Goal: Transaction & Acquisition: Download file/media

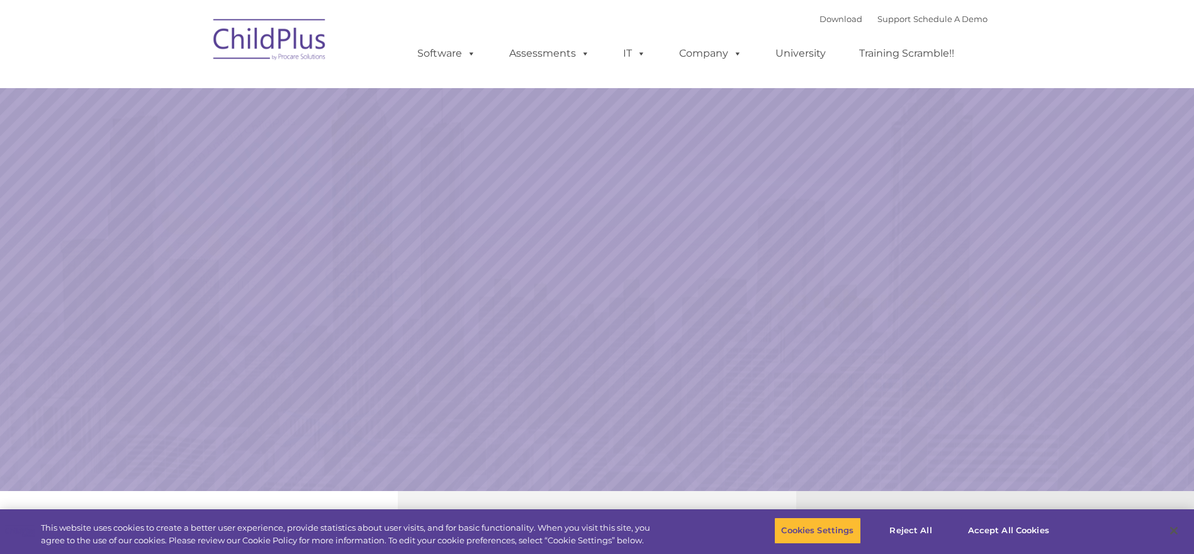
select select "MEDIUM"
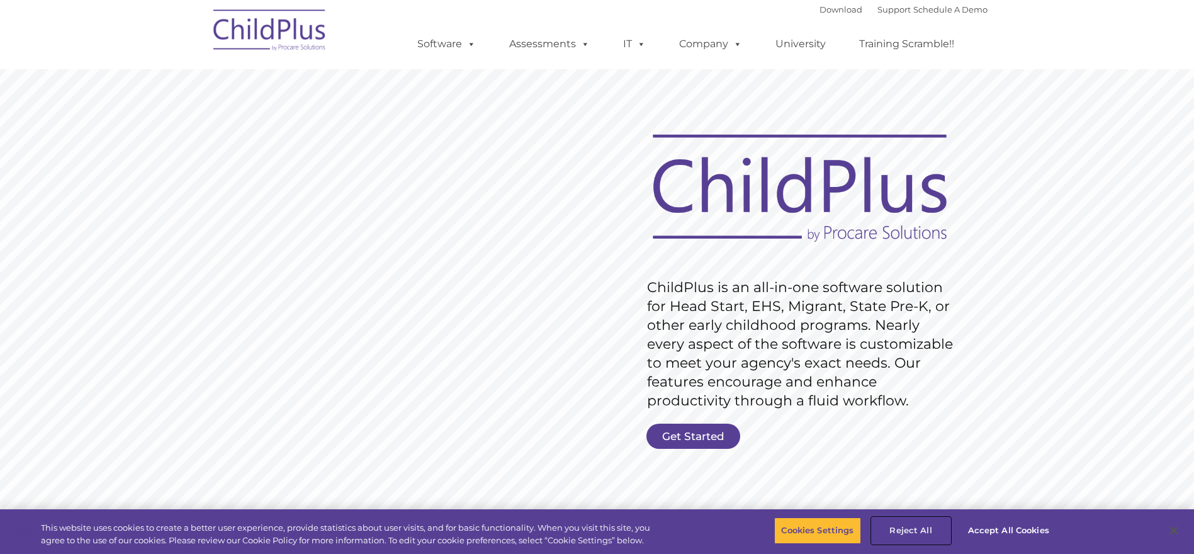
click at [906, 527] on button "Reject All" at bounding box center [911, 530] width 79 height 26
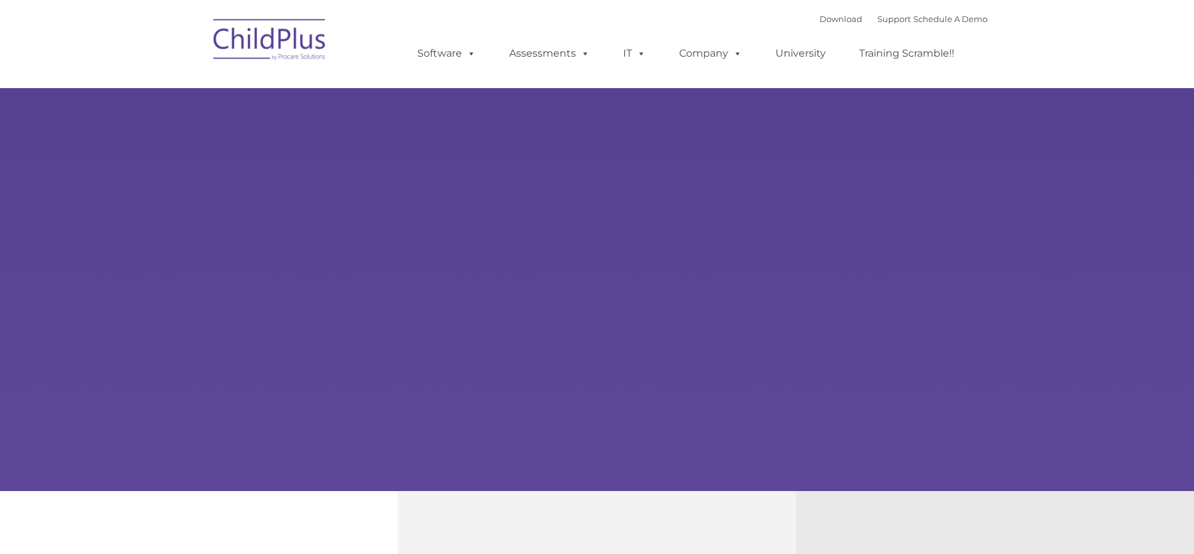
type input ""
select select "MEDIUM"
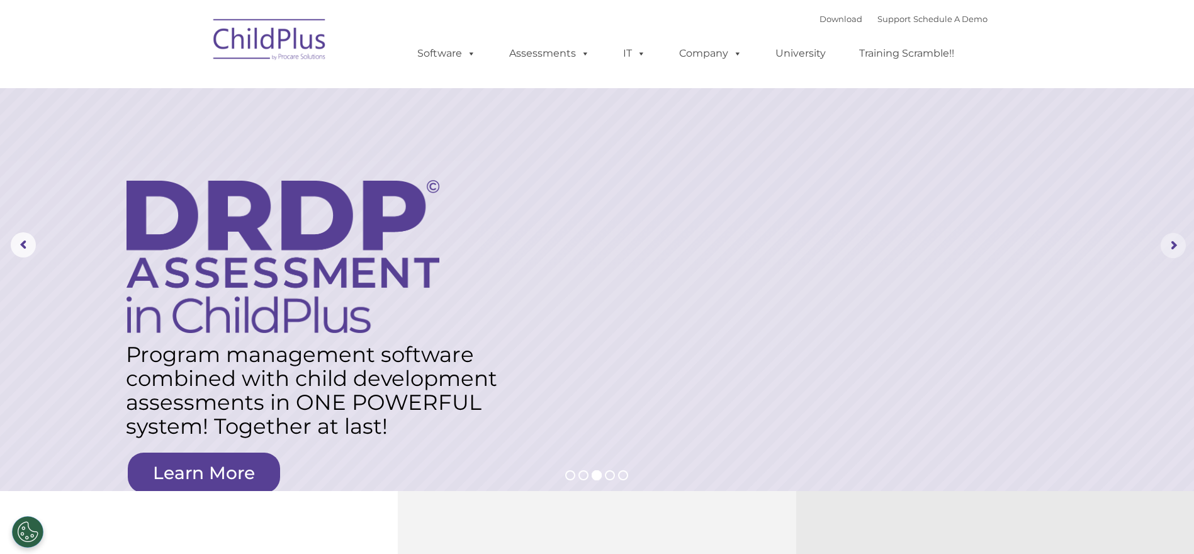
click at [1173, 245] on rs-arrow at bounding box center [1173, 245] width 25 height 25
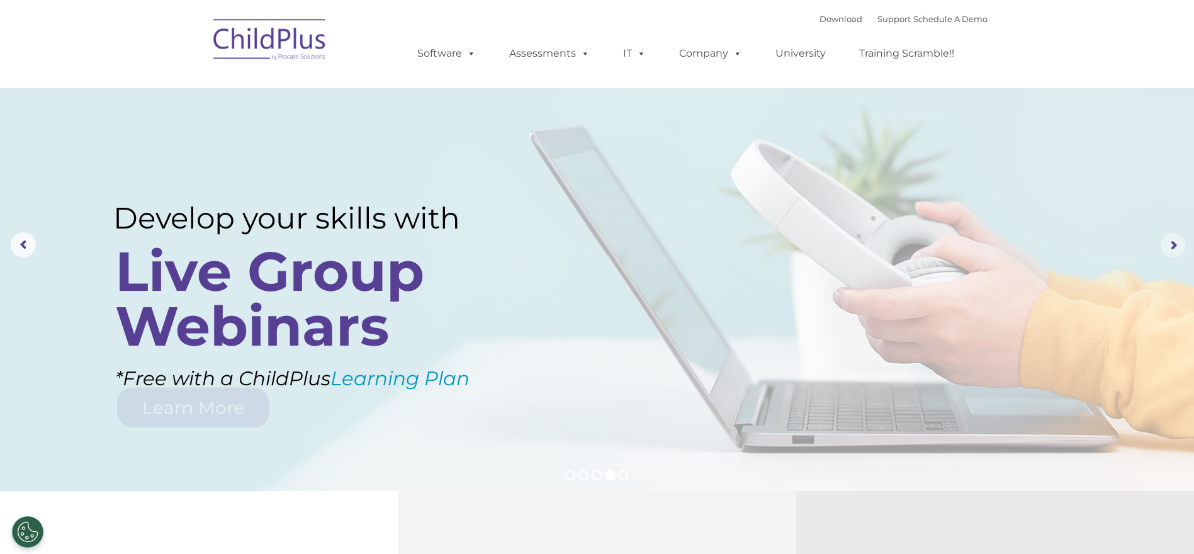
click at [1173, 245] on rs-arrow at bounding box center [1173, 245] width 25 height 25
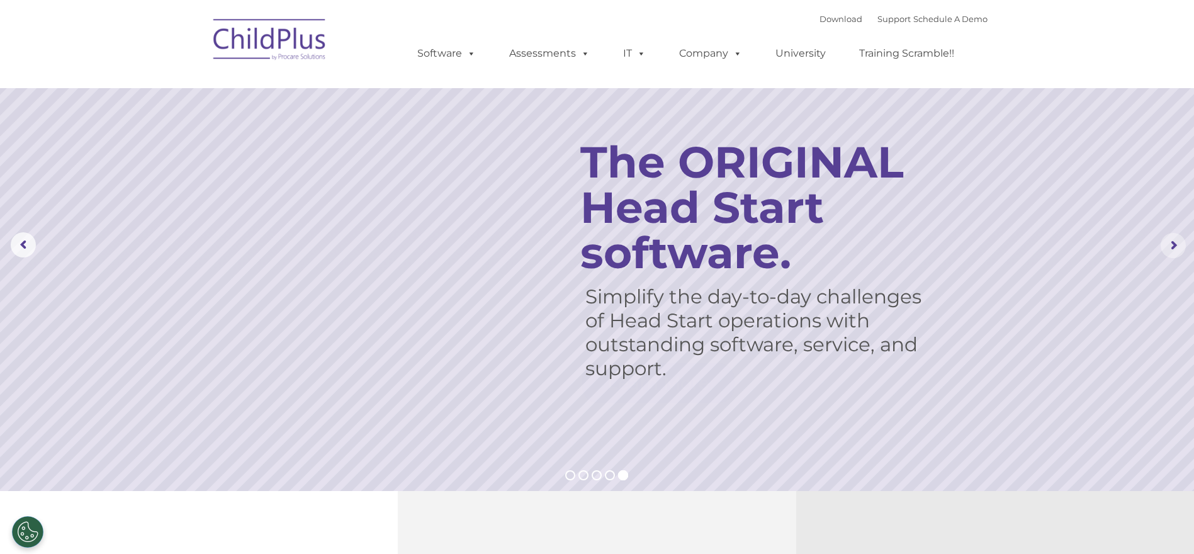
click at [1173, 245] on rs-arrow at bounding box center [1173, 245] width 25 height 25
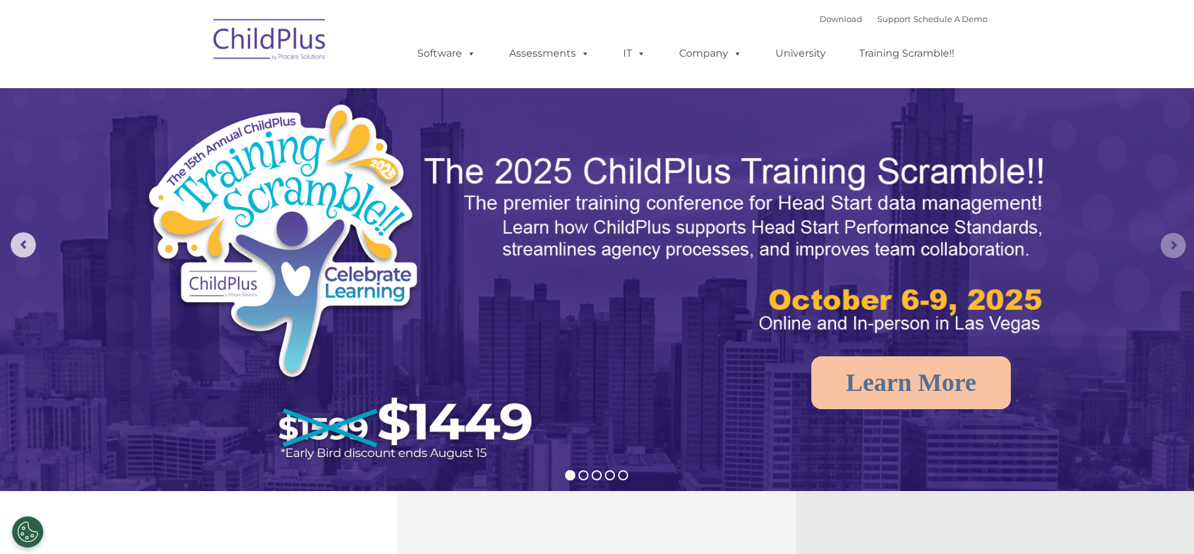
click at [1173, 245] on rs-arrow at bounding box center [1173, 245] width 25 height 25
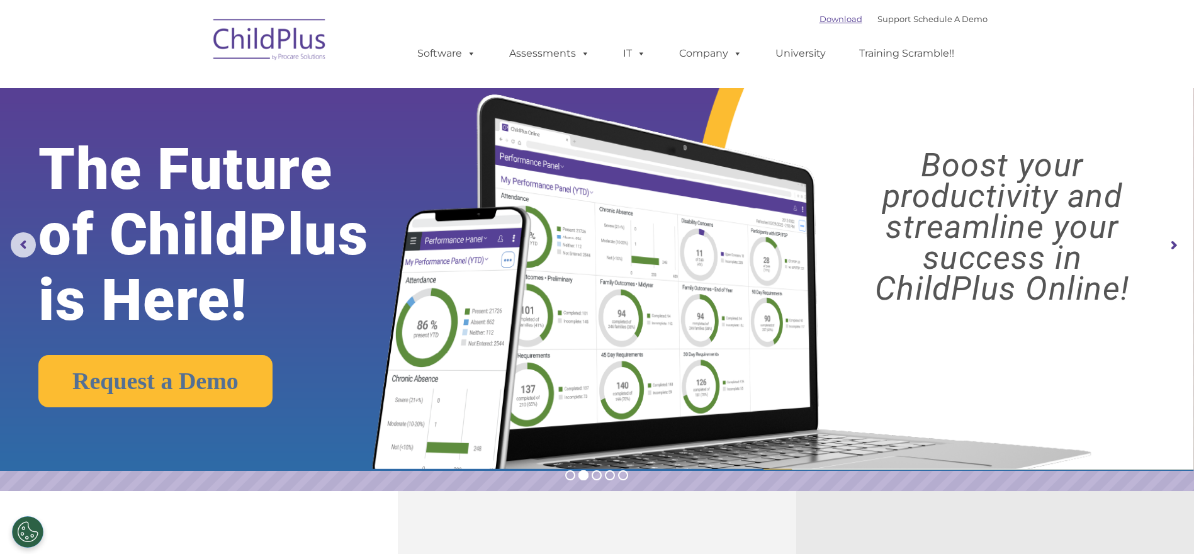
click at [820, 17] on link "Download" at bounding box center [841, 19] width 43 height 10
